Goal: Information Seeking & Learning: Find specific fact

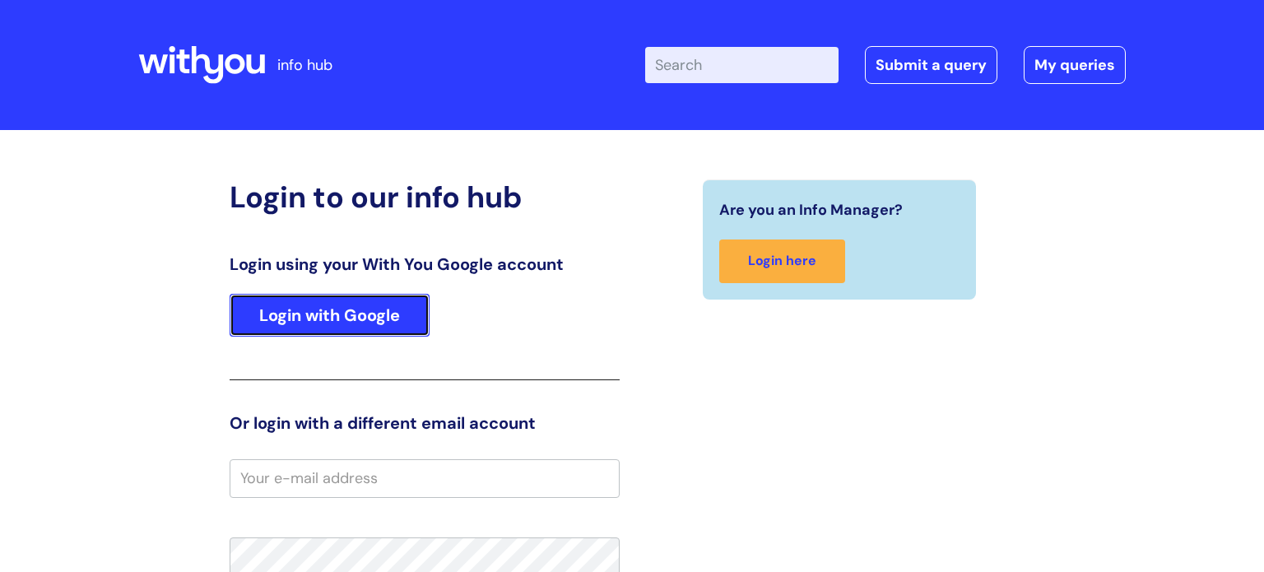
click at [346, 328] on link "Login with Google" at bounding box center [330, 315] width 200 height 43
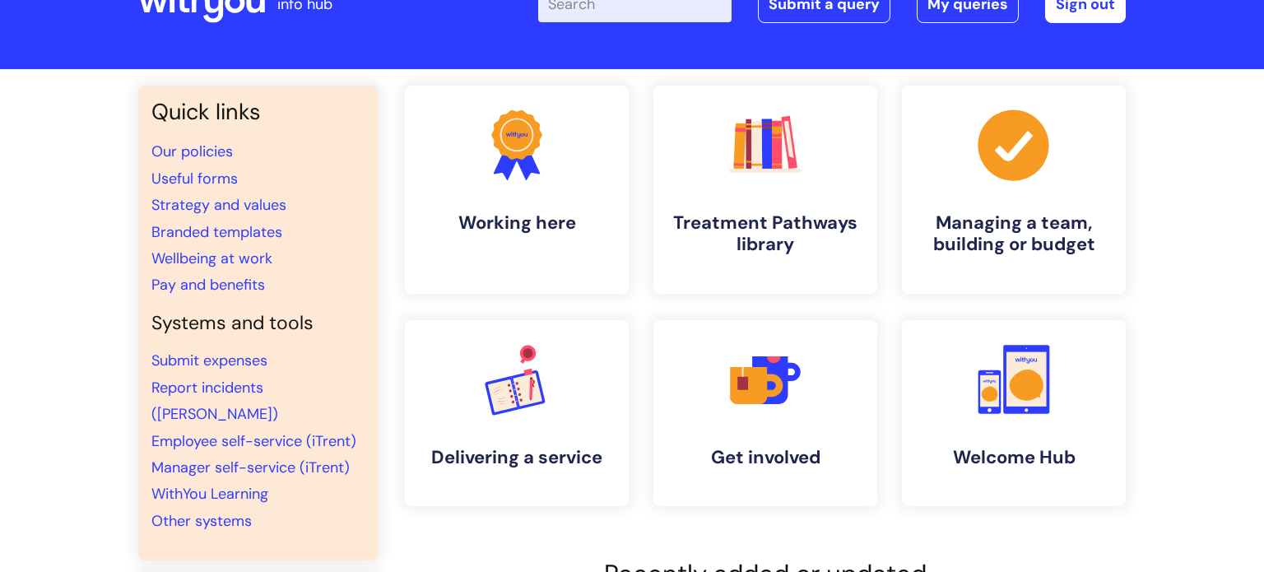
scroll to position [67, 0]
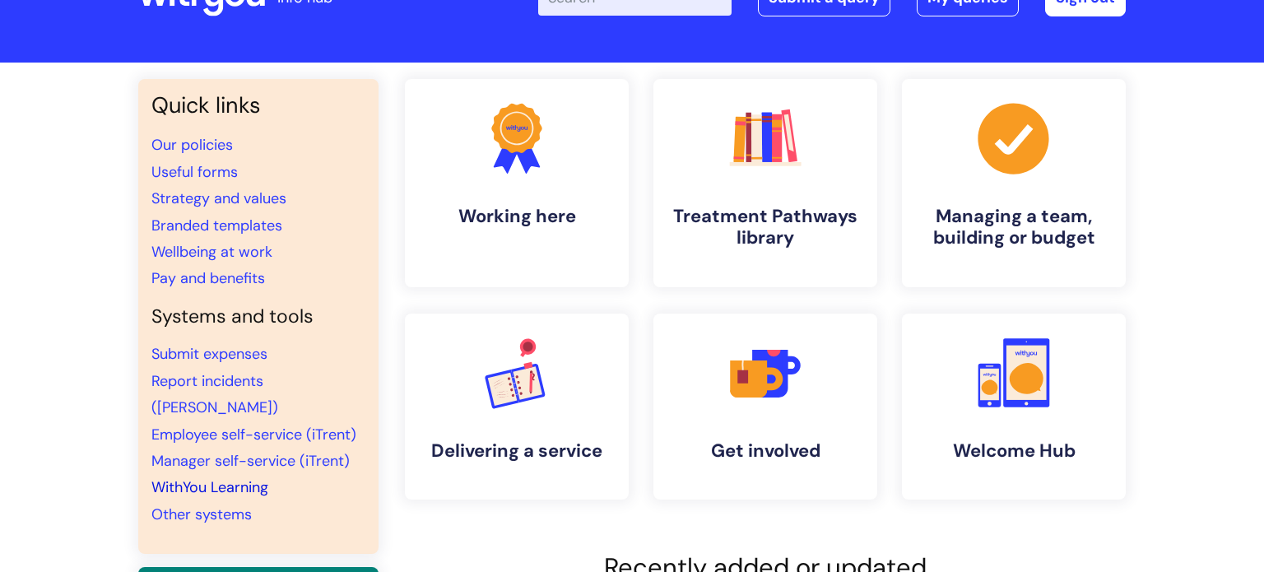
click at [237, 477] on link "WithYou Learning" at bounding box center [209, 487] width 117 height 20
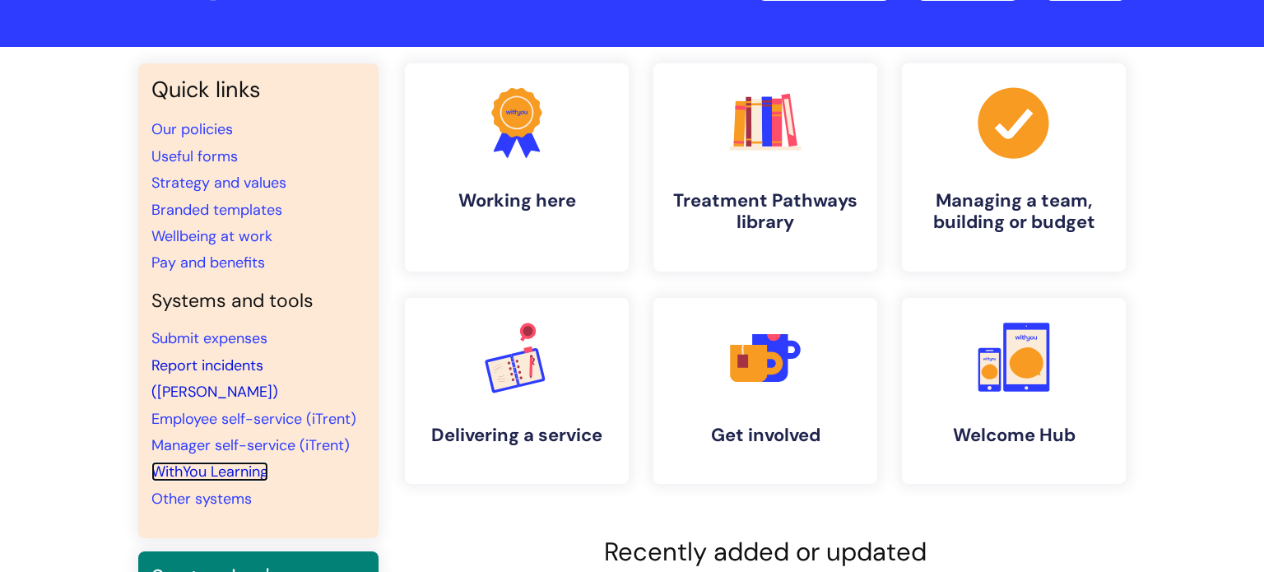
scroll to position [75, 0]
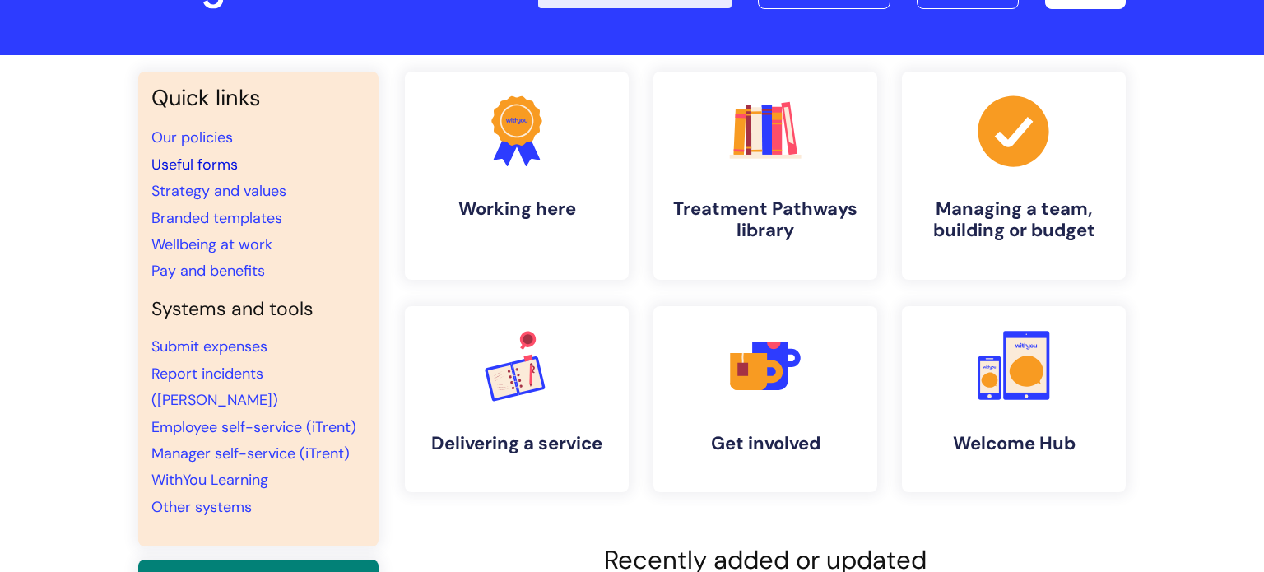
click at [230, 161] on link "Useful forms" at bounding box center [194, 165] width 86 height 20
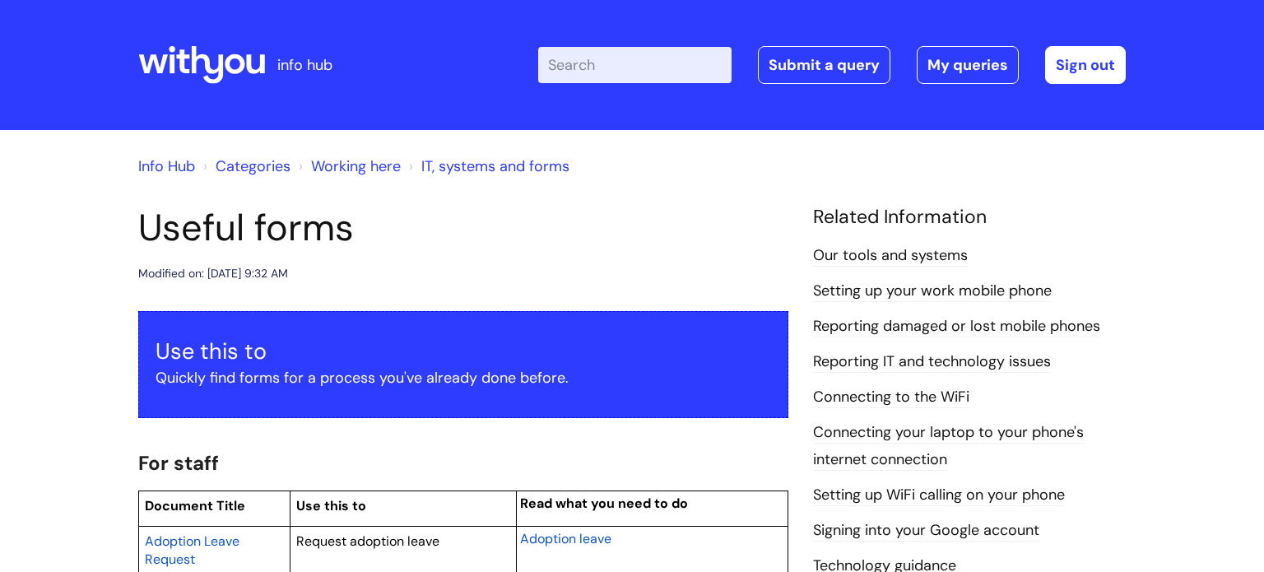
click at [630, 59] on input "Enter your search term here..." at bounding box center [634, 65] width 193 height 36
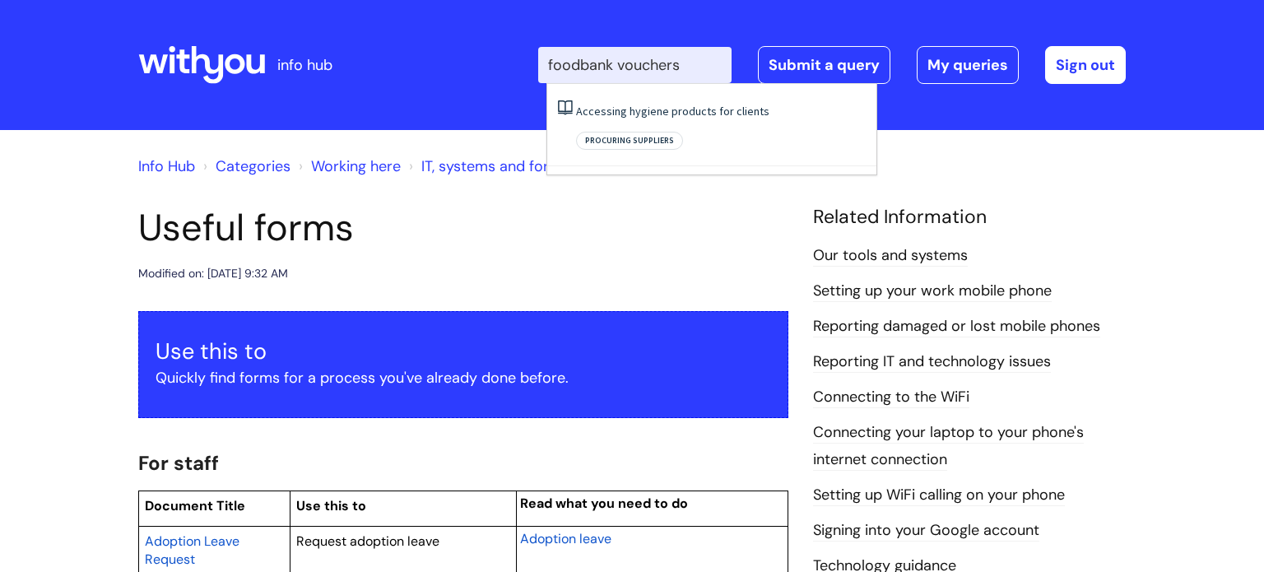
type input "foodbank vouchers"
click button "Search" at bounding box center [0, 0] width 0 height 0
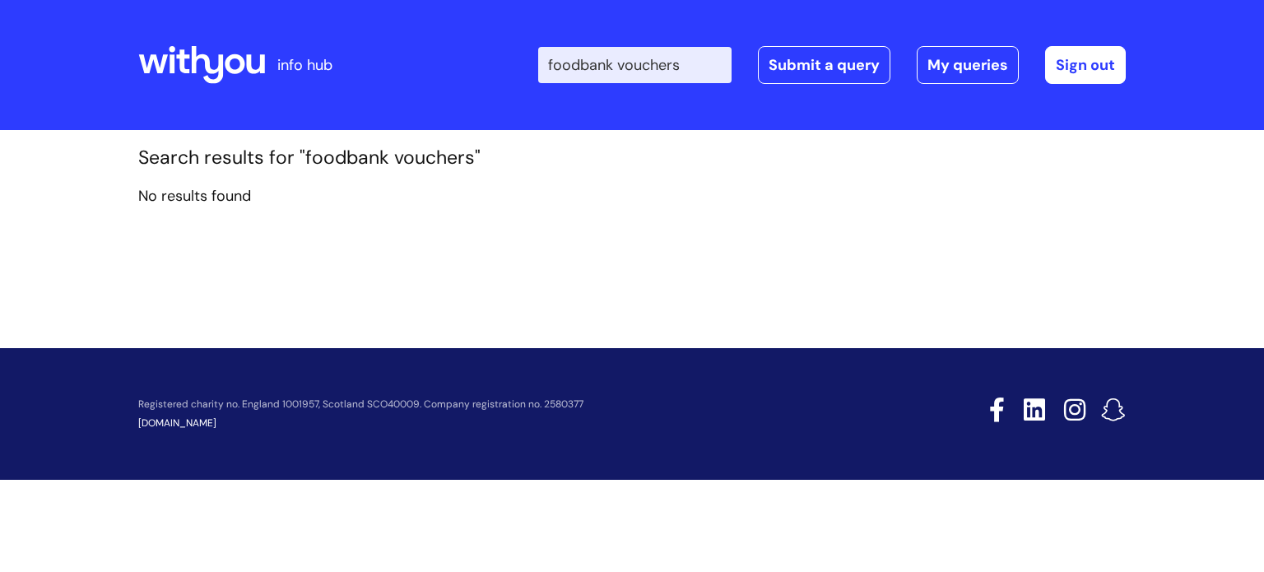
click at [729, 63] on input "foodbank vouchers" at bounding box center [634, 65] width 193 height 36
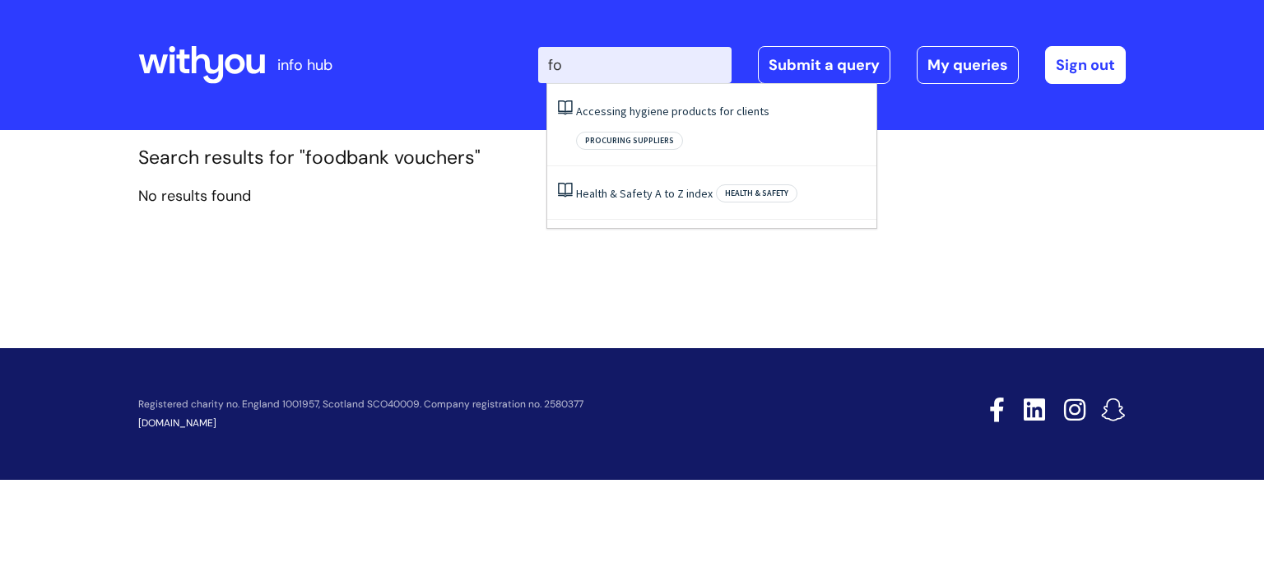
type input "f"
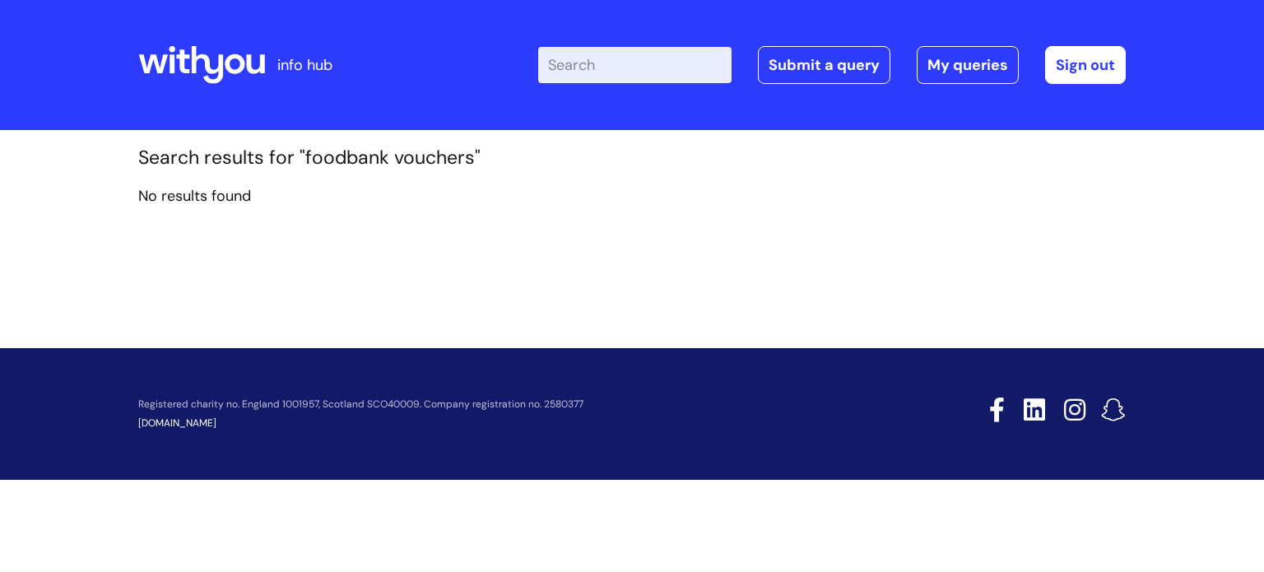
click at [263, 86] on div at bounding box center [201, 65] width 127 height 64
click at [941, 67] on link "My queries" at bounding box center [968, 65] width 102 height 38
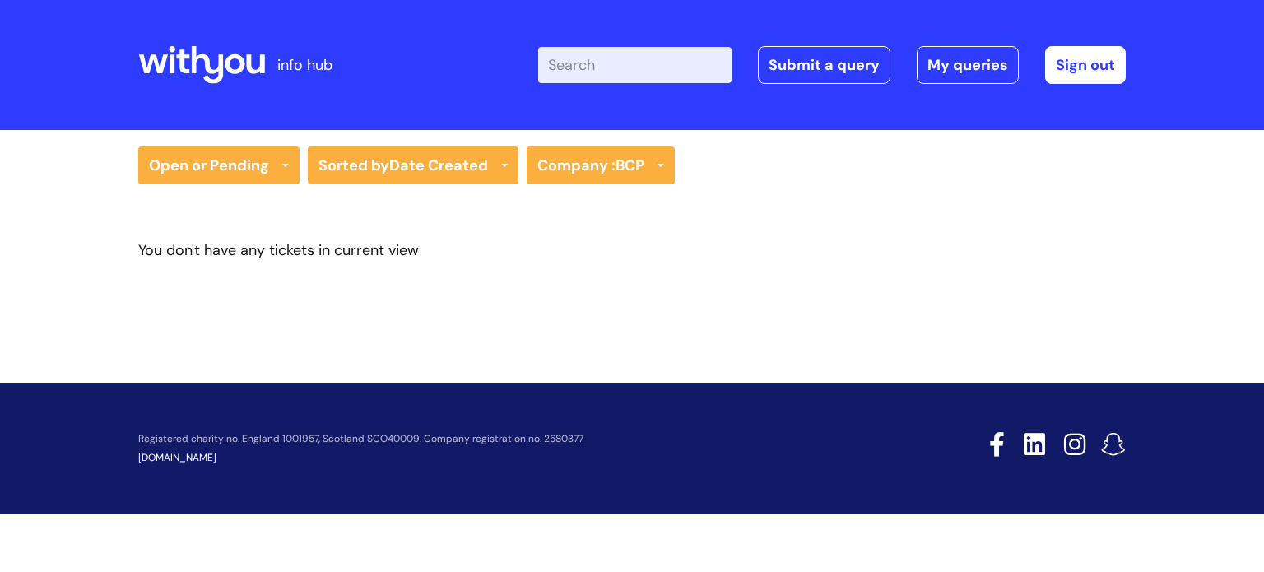
click at [643, 69] on input "Enter your search term here..." at bounding box center [634, 65] width 193 height 36
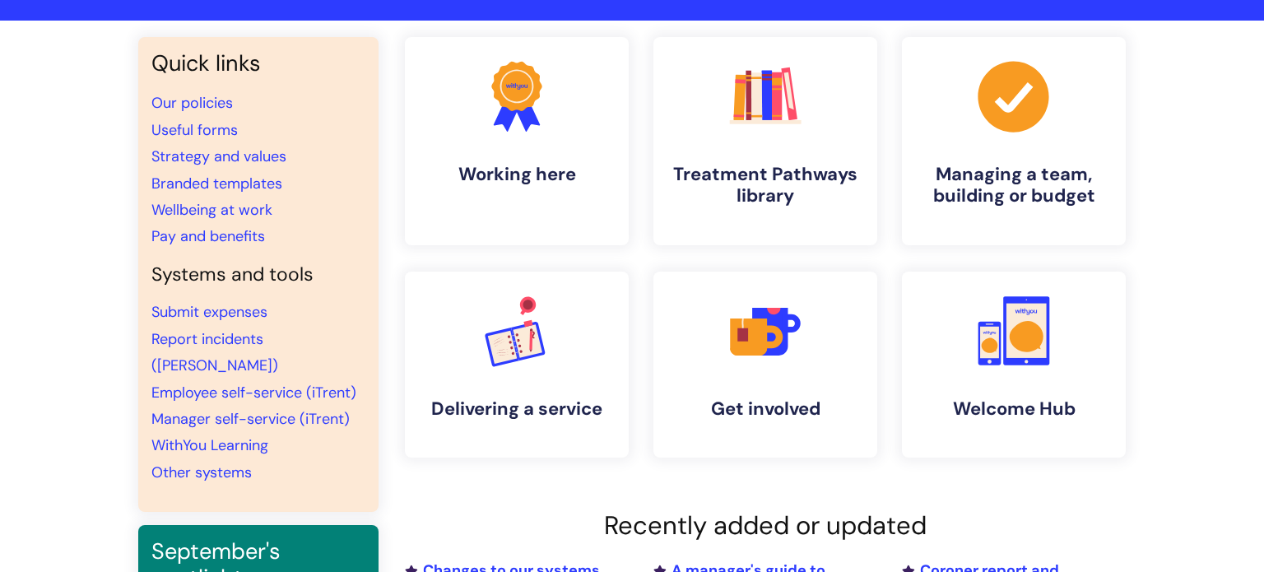
scroll to position [111, 0]
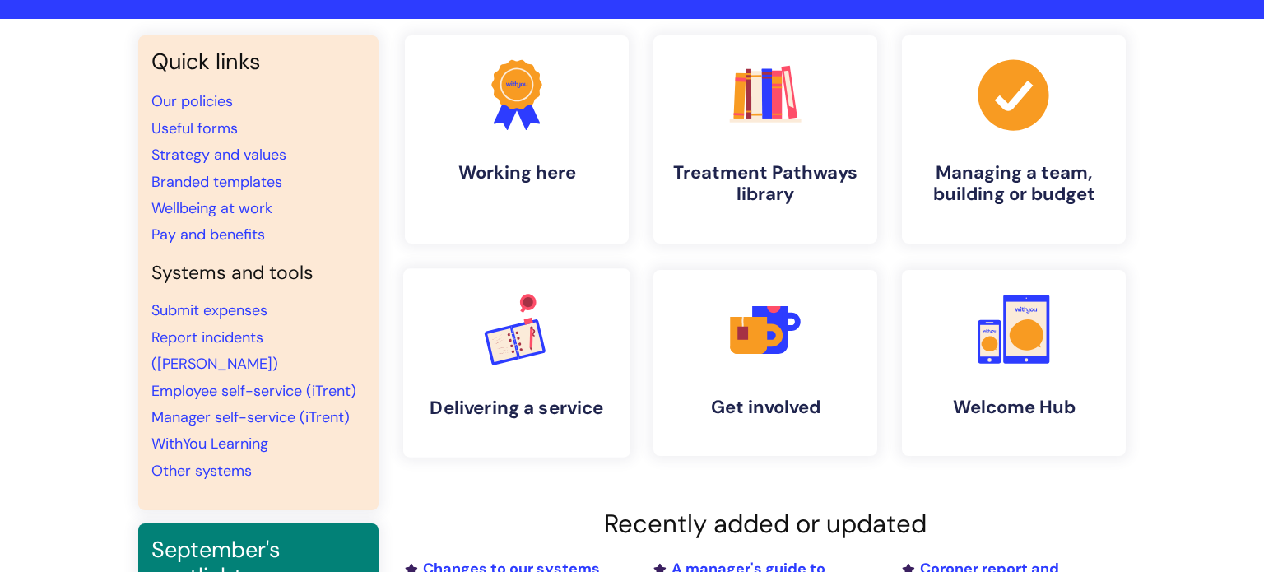
click at [485, 368] on icon ".cls-1{font-family:DMSans-Bold, 'DM Sans';font-size:43.1802px;font-weight:700;}…" at bounding box center [516, 328] width 81 height 81
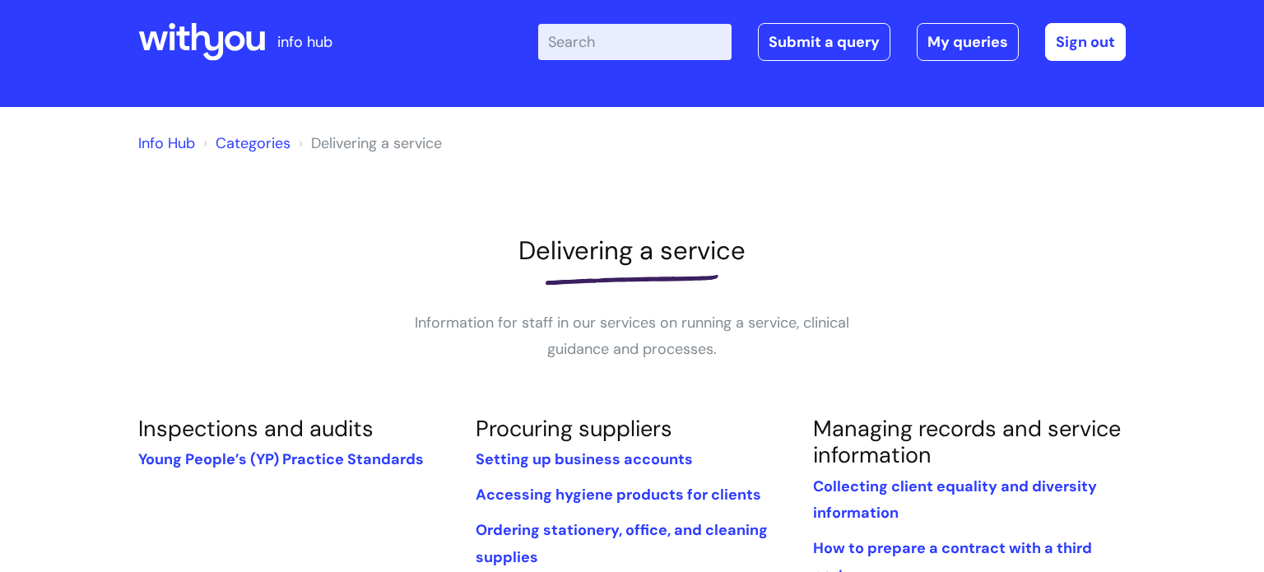
scroll to position [25, 0]
